Goal: Find specific page/section: Find specific page/section

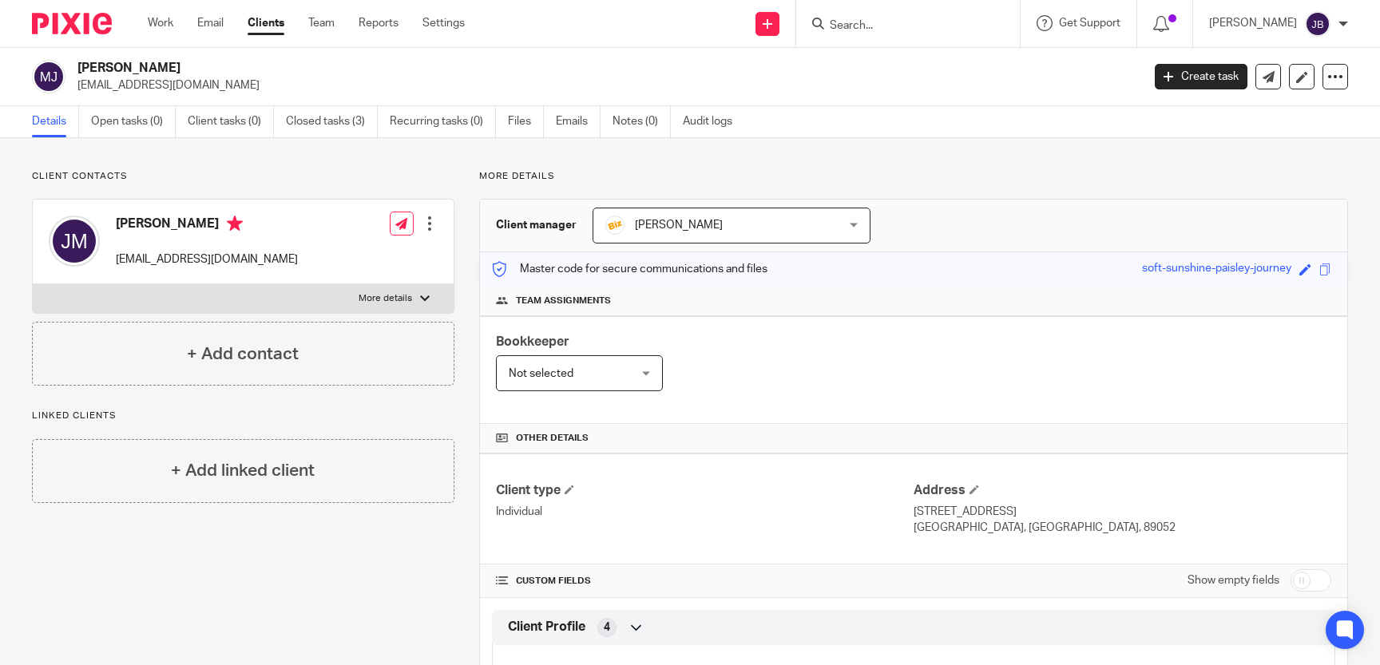
click at [888, 20] on input "Search" at bounding box center [900, 26] width 144 height 14
type input "b"
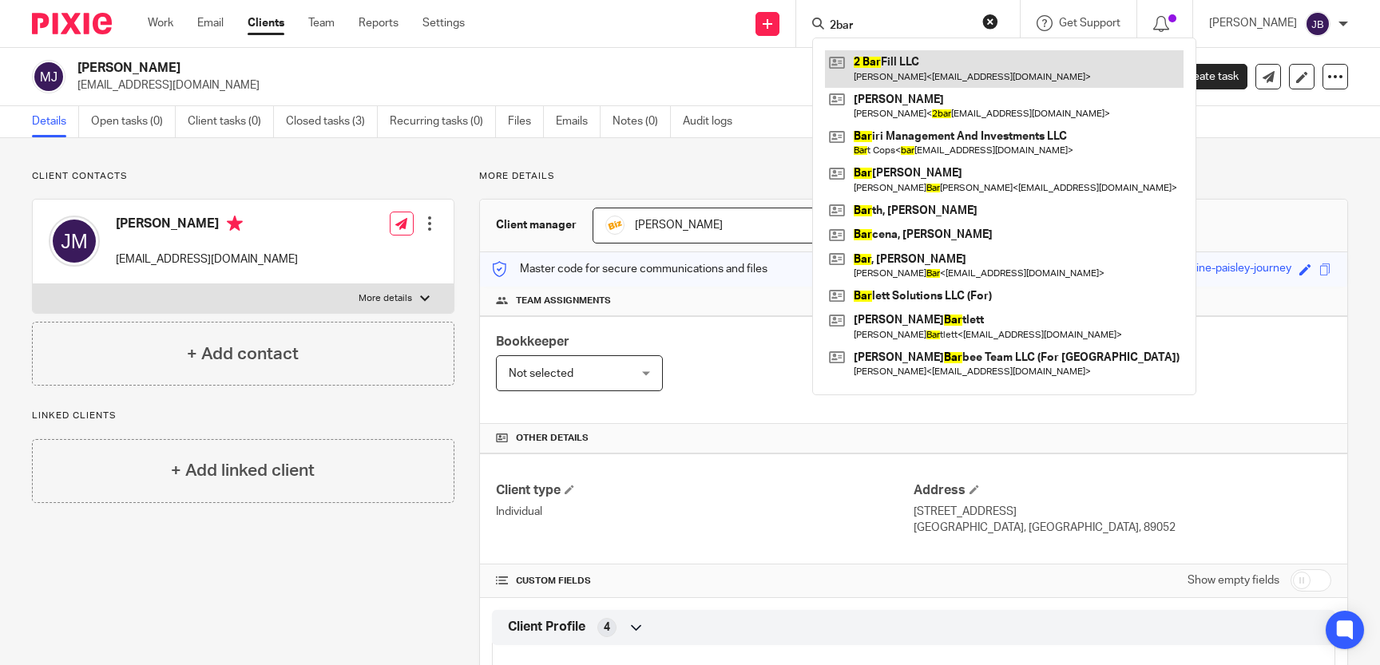
type input "2bar"
click at [923, 56] on link at bounding box center [1004, 68] width 359 height 37
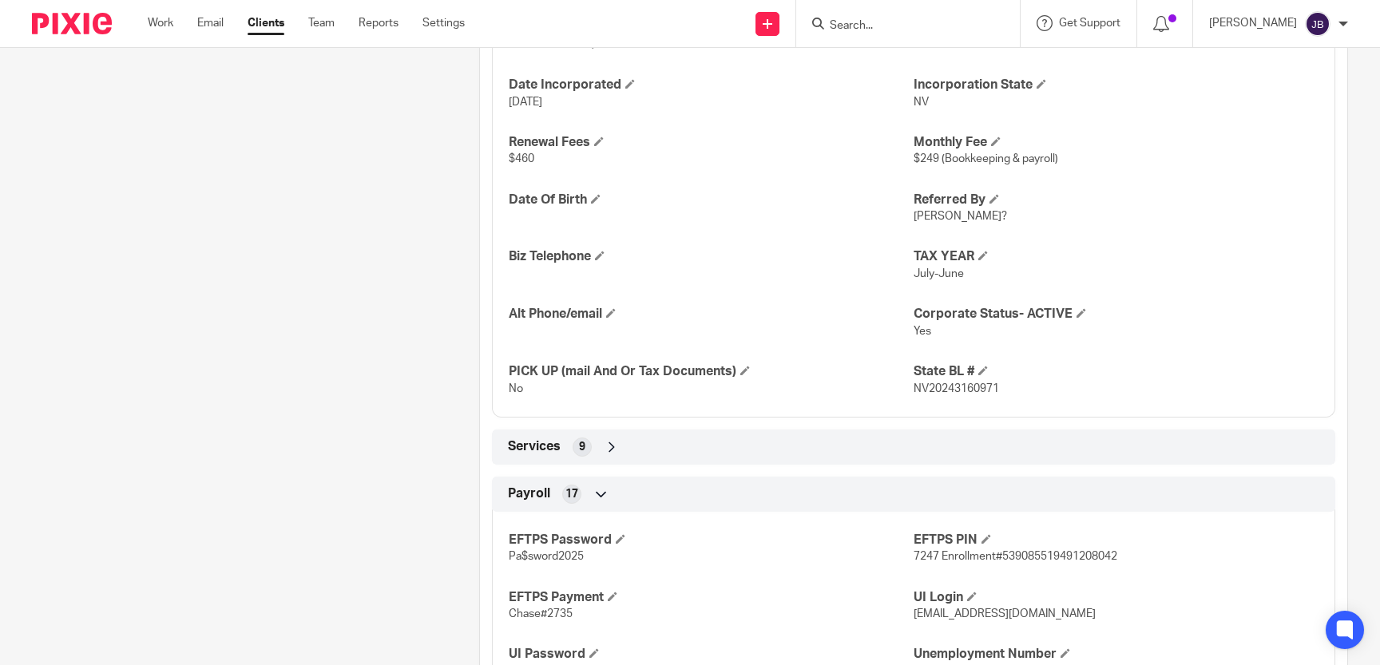
scroll to position [806, 0]
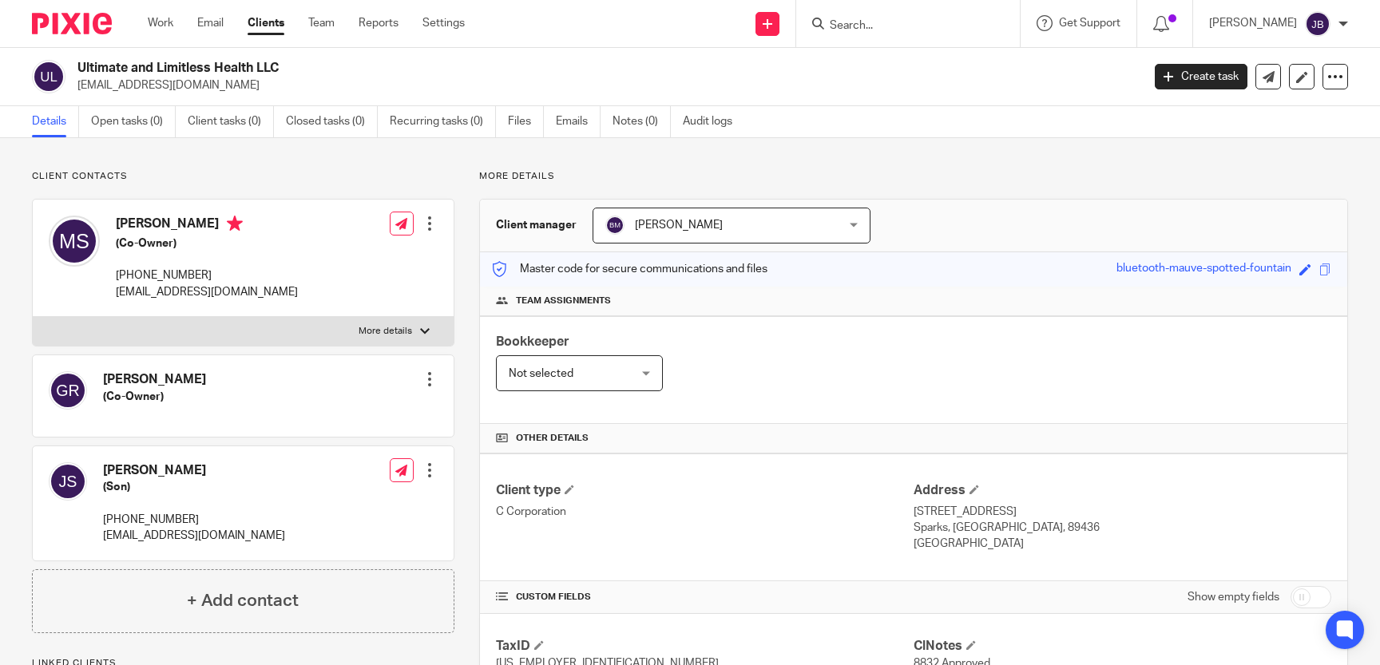
click at [892, 29] on input "Search" at bounding box center [900, 26] width 144 height 14
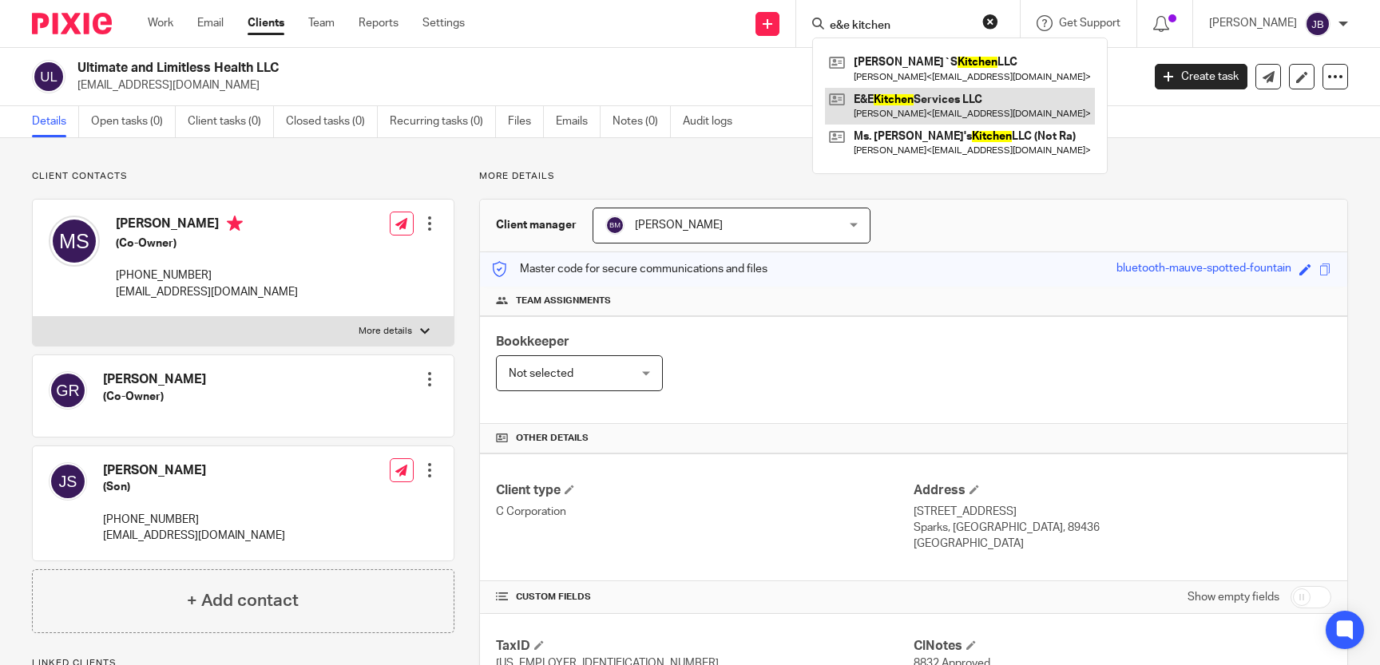
type input "e&e kitchen"
click at [985, 110] on link at bounding box center [960, 106] width 270 height 37
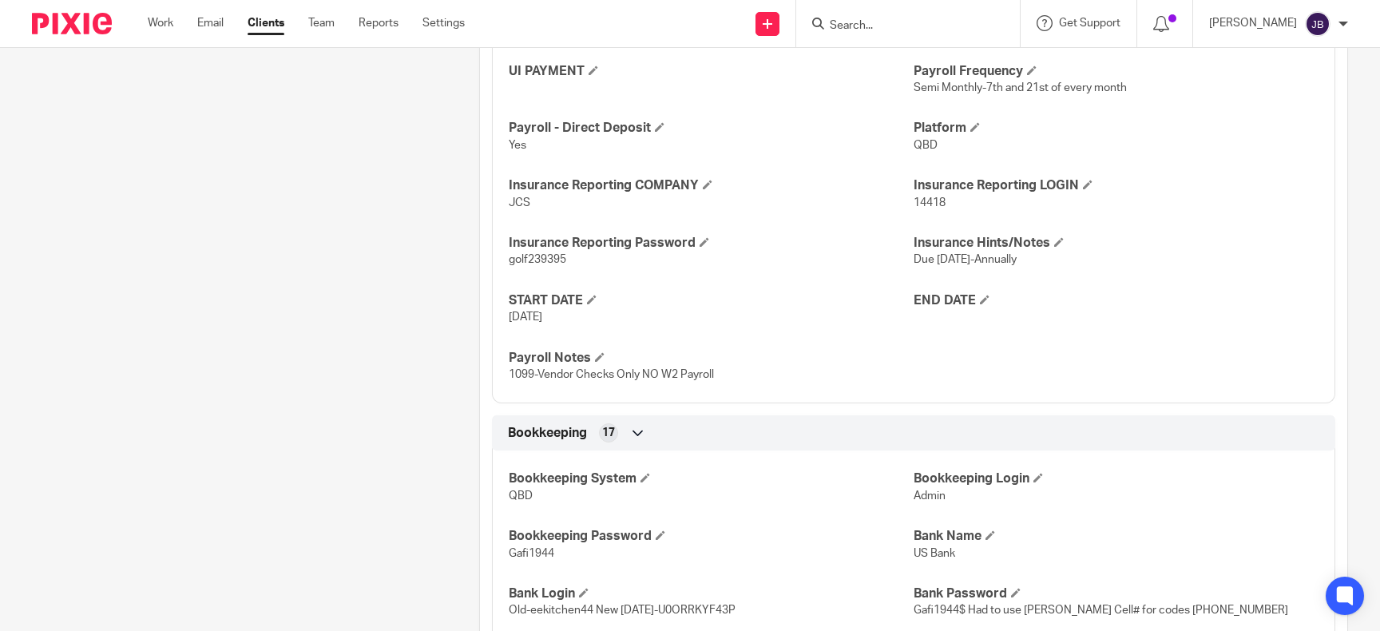
scroll to position [1466, 0]
